Goal: Find specific page/section: Locate a particular part of the current website

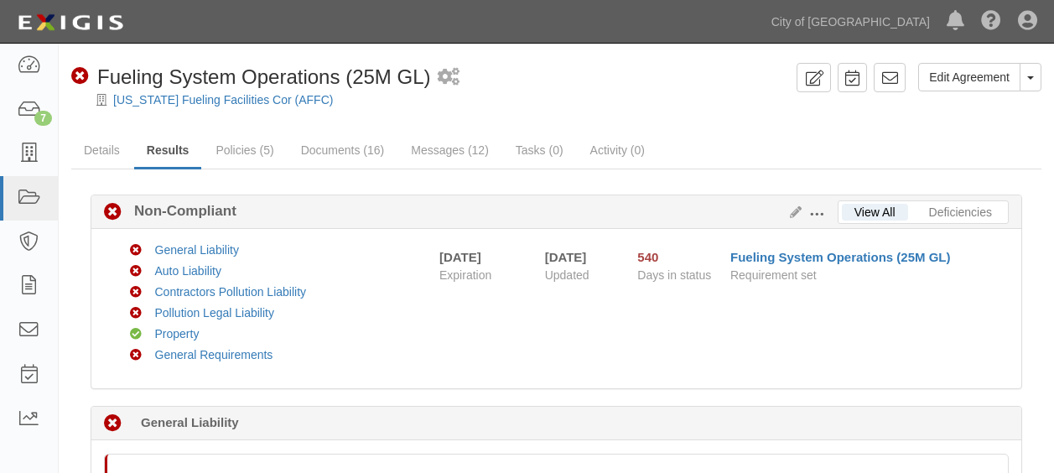
scroll to position [389, 0]
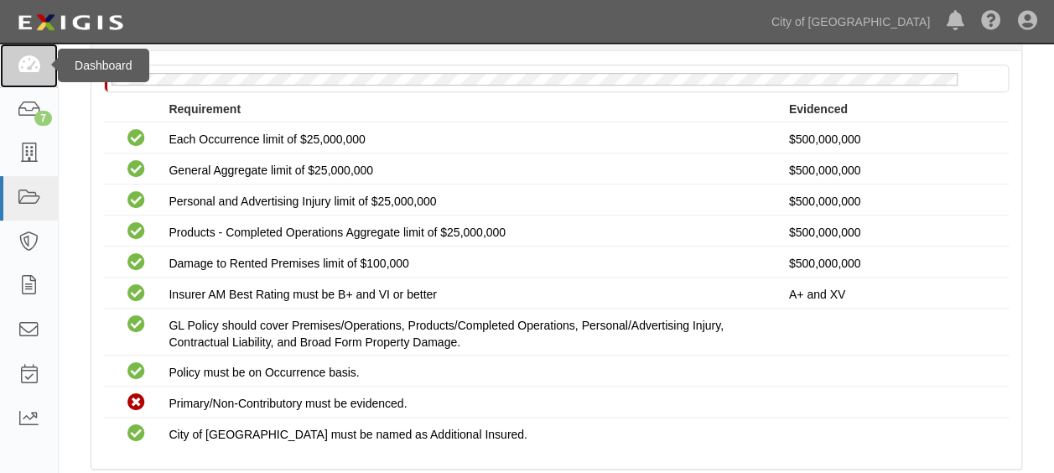
click at [29, 60] on icon at bounding box center [28, 65] width 23 height 19
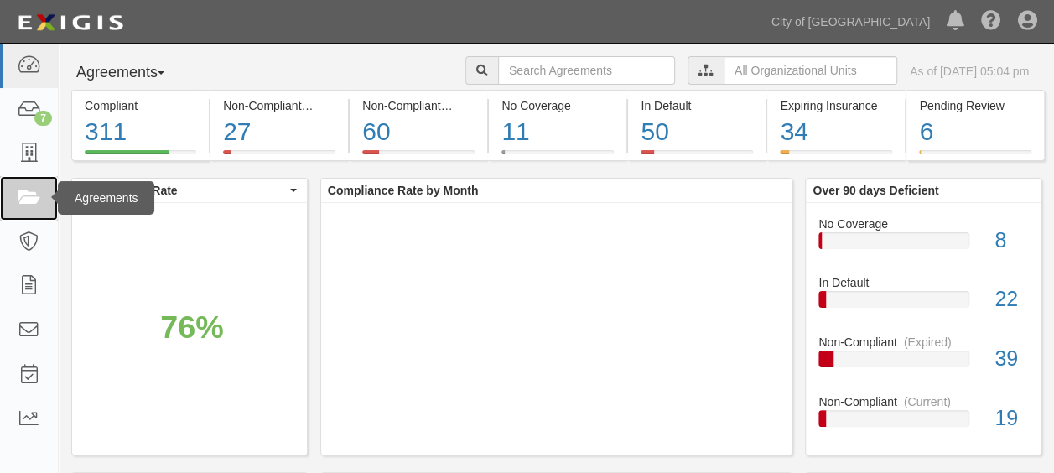
click at [35, 190] on icon at bounding box center [28, 198] width 23 height 19
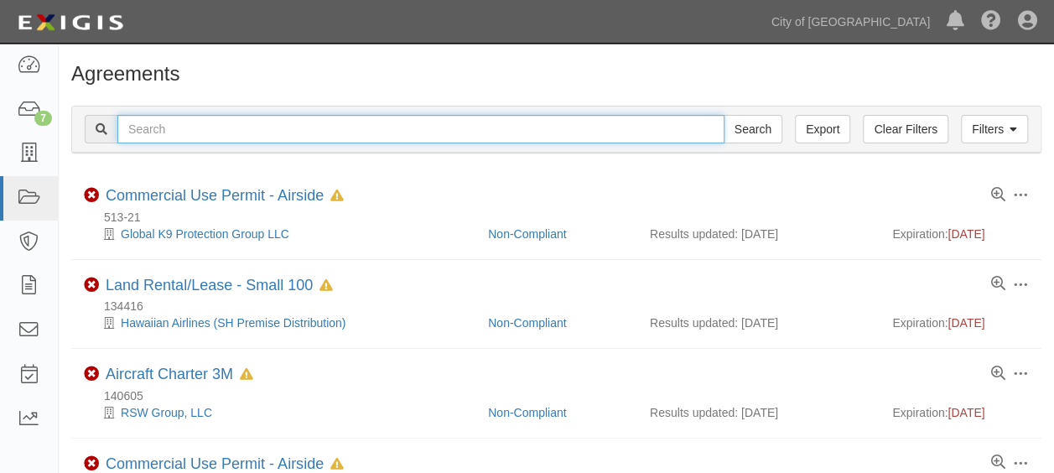
click at [220, 125] on input "text" at bounding box center [420, 129] width 607 height 29
paste input "122664"
type input "122664"
click at [724, 115] on input "Search" at bounding box center [753, 129] width 59 height 29
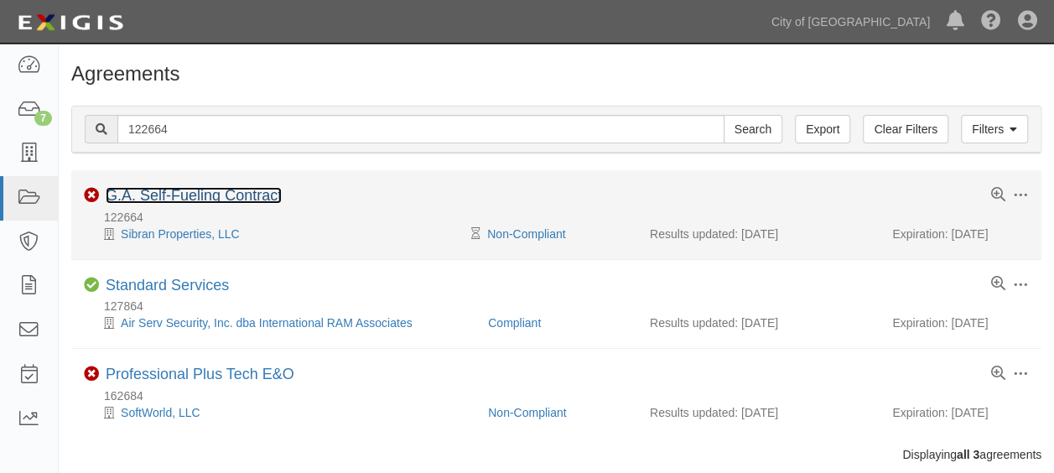
click at [188, 188] on link "G.A. Self-Fueling Contract" at bounding box center [194, 195] width 176 height 17
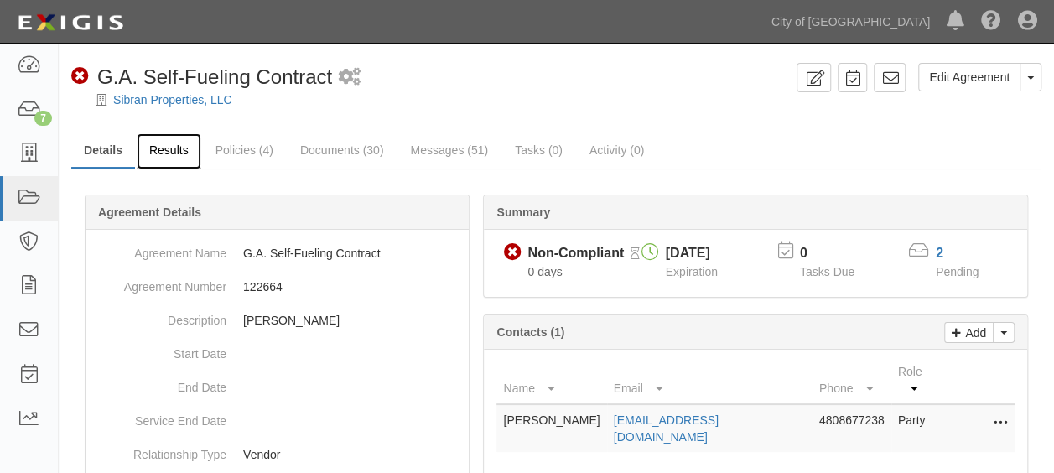
click at [183, 148] on link "Results" at bounding box center [169, 151] width 65 height 36
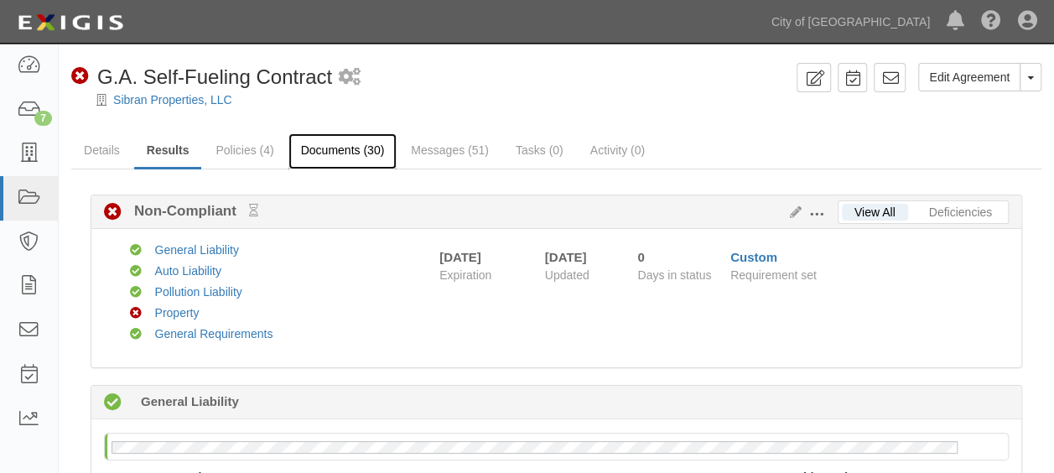
click at [344, 148] on link "Documents (30)" at bounding box center [343, 151] width 109 height 36
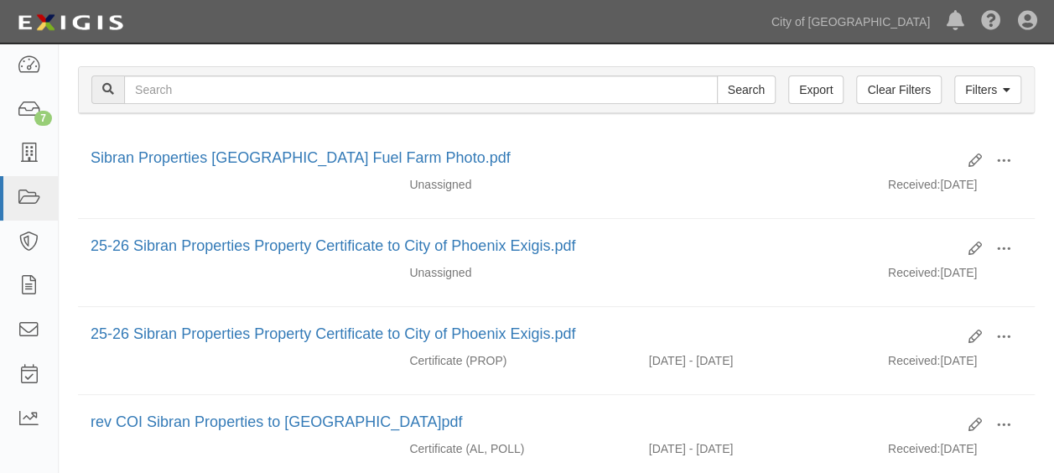
scroll to position [211, 0]
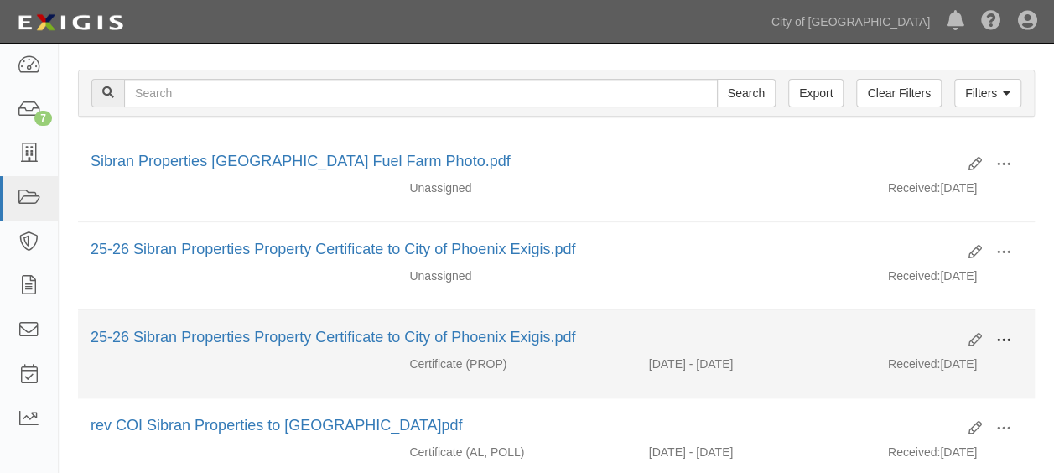
click at [1005, 337] on span at bounding box center [1004, 340] width 15 height 15
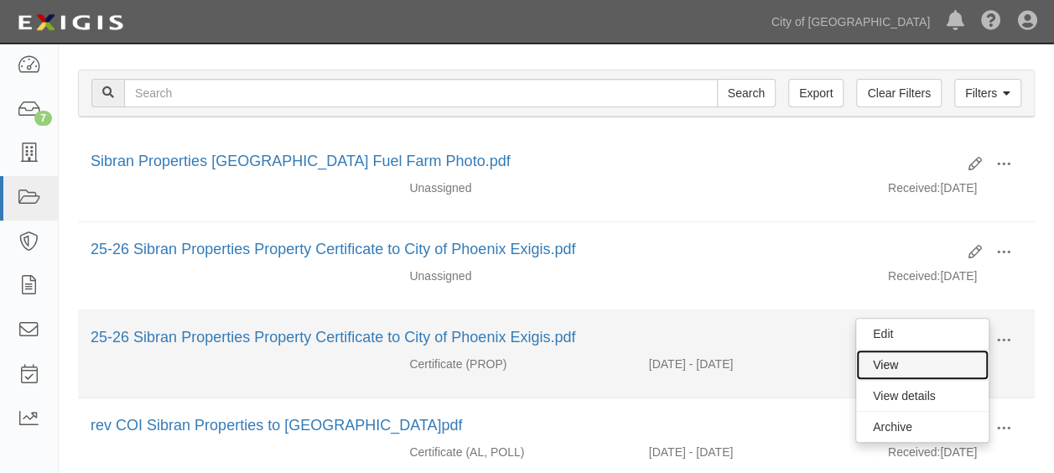
click at [902, 355] on link "View" at bounding box center [922, 365] width 133 height 30
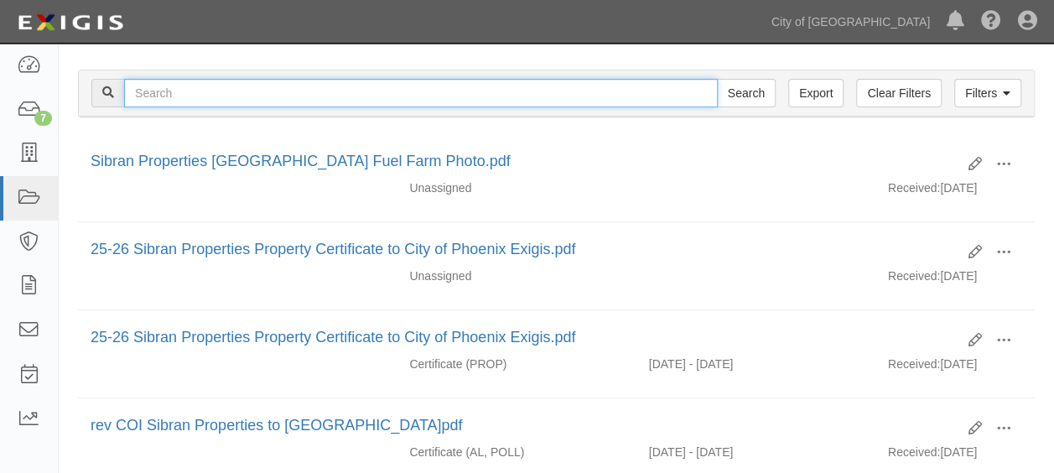
click at [586, 98] on input "text" at bounding box center [421, 93] width 594 height 29
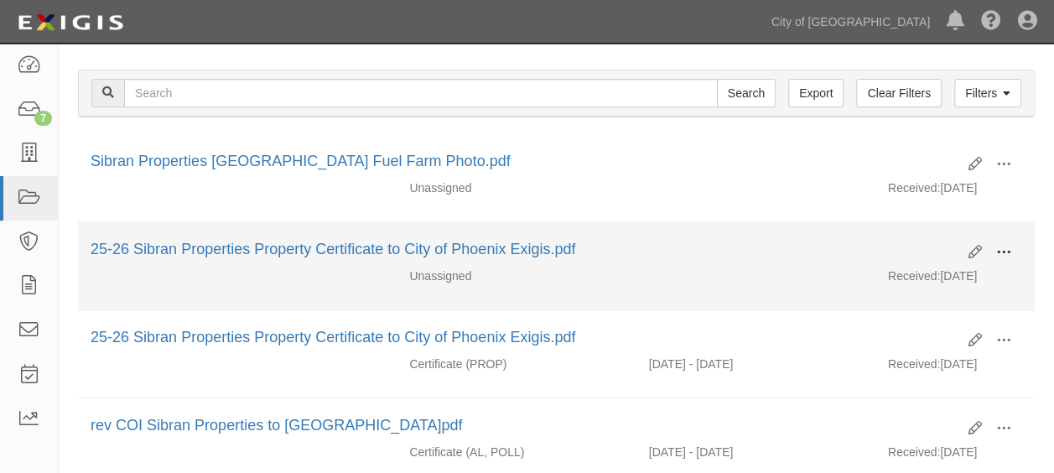
click at [997, 250] on span at bounding box center [1004, 252] width 15 height 15
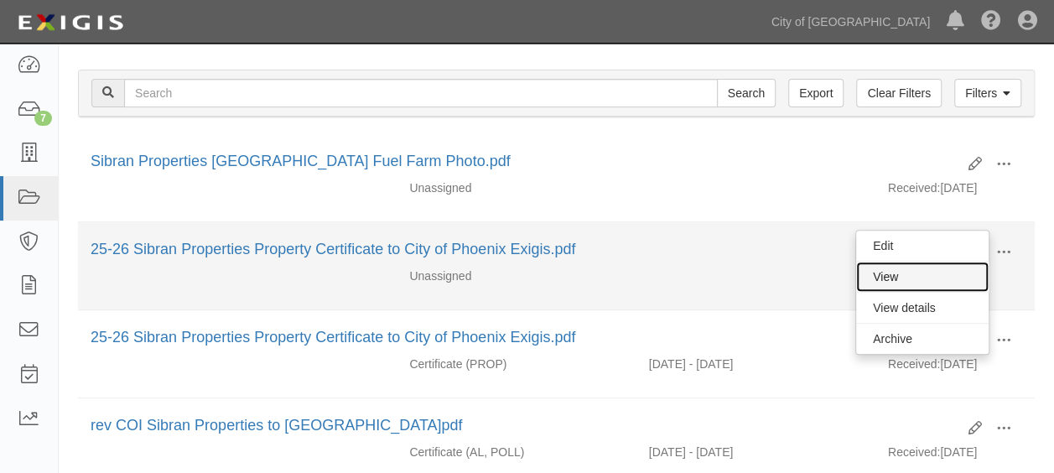
click at [931, 262] on link "View" at bounding box center [922, 277] width 133 height 30
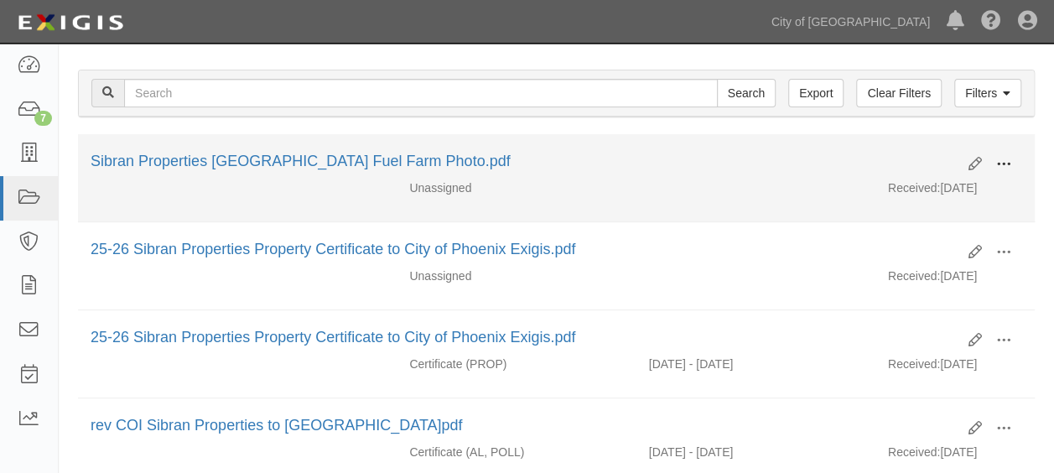
click at [1002, 157] on span at bounding box center [1004, 164] width 15 height 15
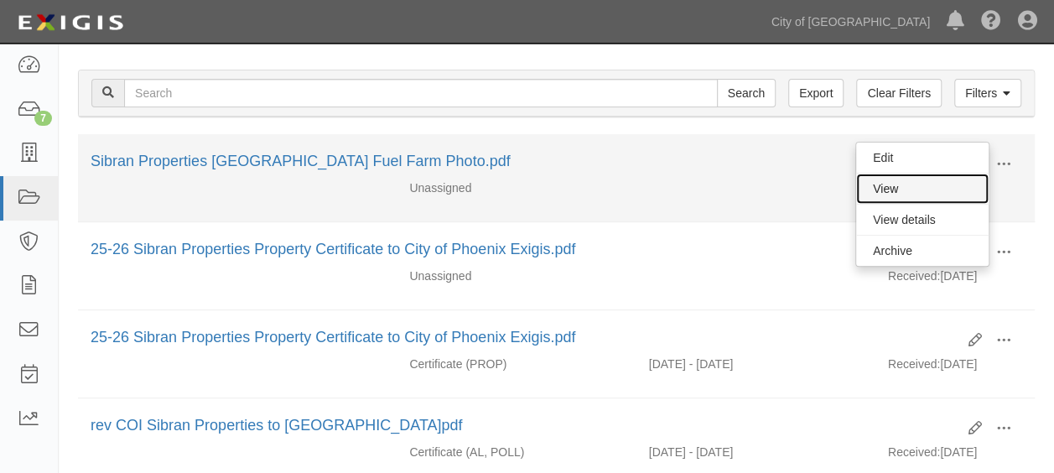
click at [898, 185] on link "View" at bounding box center [922, 189] width 133 height 30
